Goal: Information Seeking & Learning: Learn about a topic

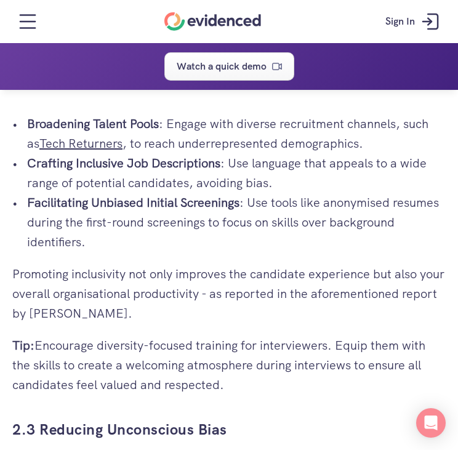
scroll to position [2031, 0]
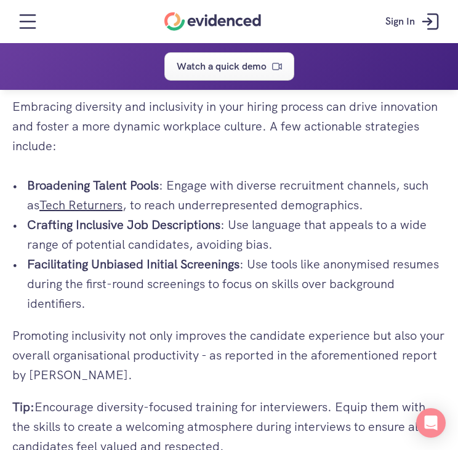
drag, startPoint x: 28, startPoint y: 261, endPoint x: 270, endPoint y: 280, distance: 242.0
click at [270, 254] on p "Crafting Inclusive Job Descriptions : Use language that appeals to a wide range…" at bounding box center [236, 234] width 418 height 39
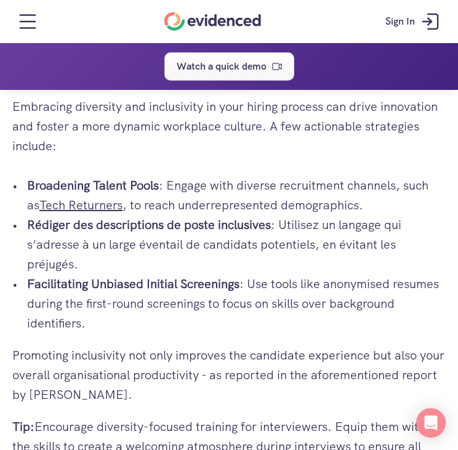
click at [233, 314] on p "Facilitating Unbiased Initial Screenings : Use tools like anonymised resumes du…" at bounding box center [236, 303] width 418 height 59
drag, startPoint x: 233, startPoint y: 314, endPoint x: 153, endPoint y: 296, distance: 82.7
click at [153, 274] on p "Rédiger des descriptions de poste inclusives : Utilisez un langage qui s’adress…" at bounding box center [236, 244] width 418 height 59
drag, startPoint x: 26, startPoint y: 260, endPoint x: 79, endPoint y: 300, distance: 66.5
click at [79, 274] on p "Rédiger des descriptions de poste inclusives : Utilisez un langage qui s’adress…" at bounding box center [236, 244] width 418 height 59
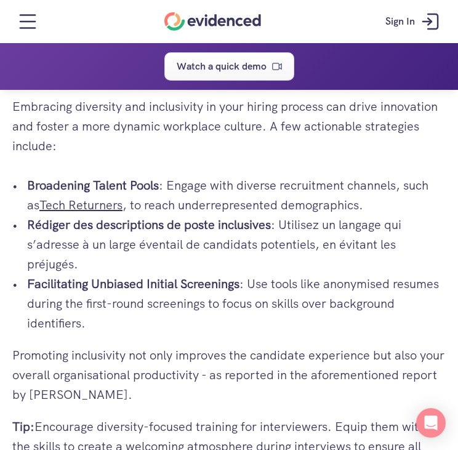
click at [137, 274] on p "Rédiger des descriptions de poste inclusives : Utilisez un langage qui s’adress…" at bounding box center [236, 244] width 418 height 59
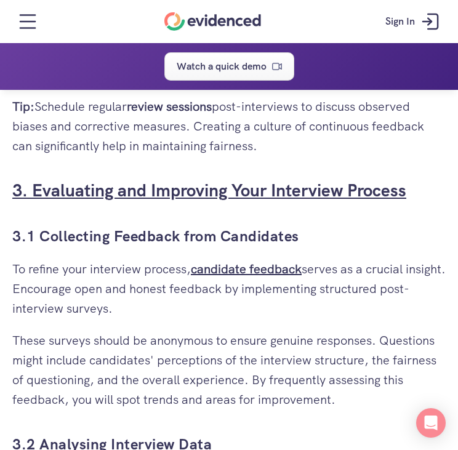
scroll to position [2769, 0]
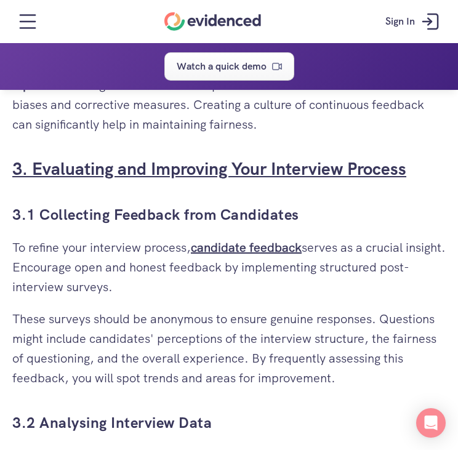
click at [190, 180] on link "3. Evaluating and Improving Your Interview Process" at bounding box center [209, 169] width 394 height 22
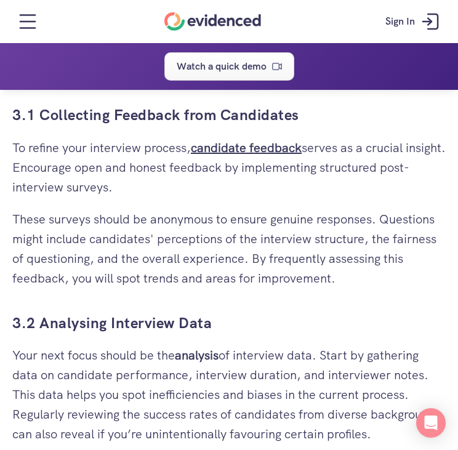
click at [182, 80] on link "3. Evaluating and Improving Your Interview Process" at bounding box center [209, 69] width 394 height 22
click at [161, 124] on link "3.1 Collecting Feedback from Candidates" at bounding box center [155, 114] width 287 height 19
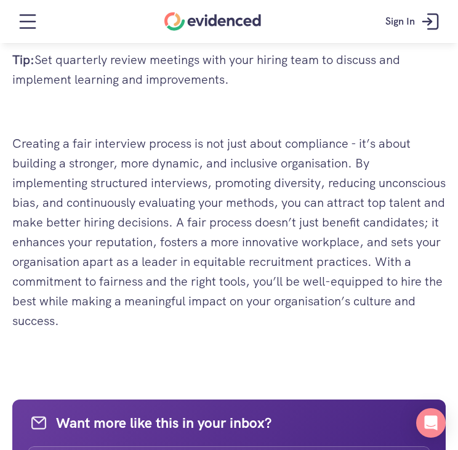
scroll to position [3714, 0]
